Goal: Find specific page/section: Find specific page/section

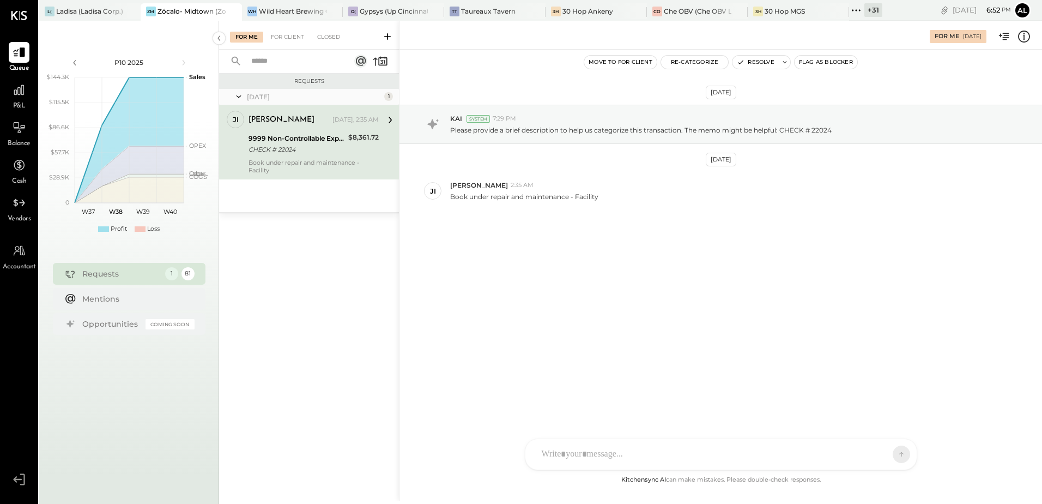
click at [860, 5] on icon at bounding box center [856, 10] width 14 height 14
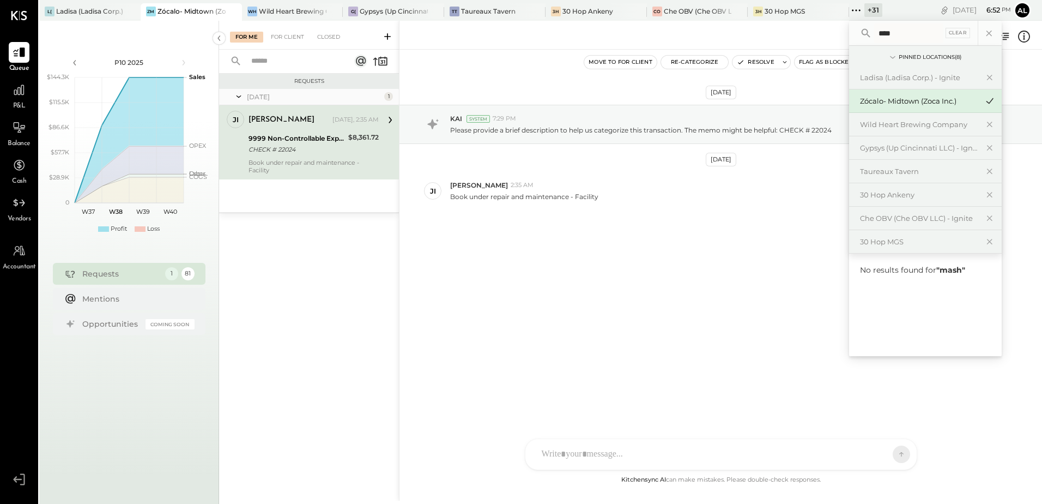
click at [914, 28] on input "****" at bounding box center [908, 33] width 69 height 20
type input "**********"
click at [930, 120] on div "Wild Heart Brewing Company" at bounding box center [919, 124] width 118 height 10
